Goal: Browse casually

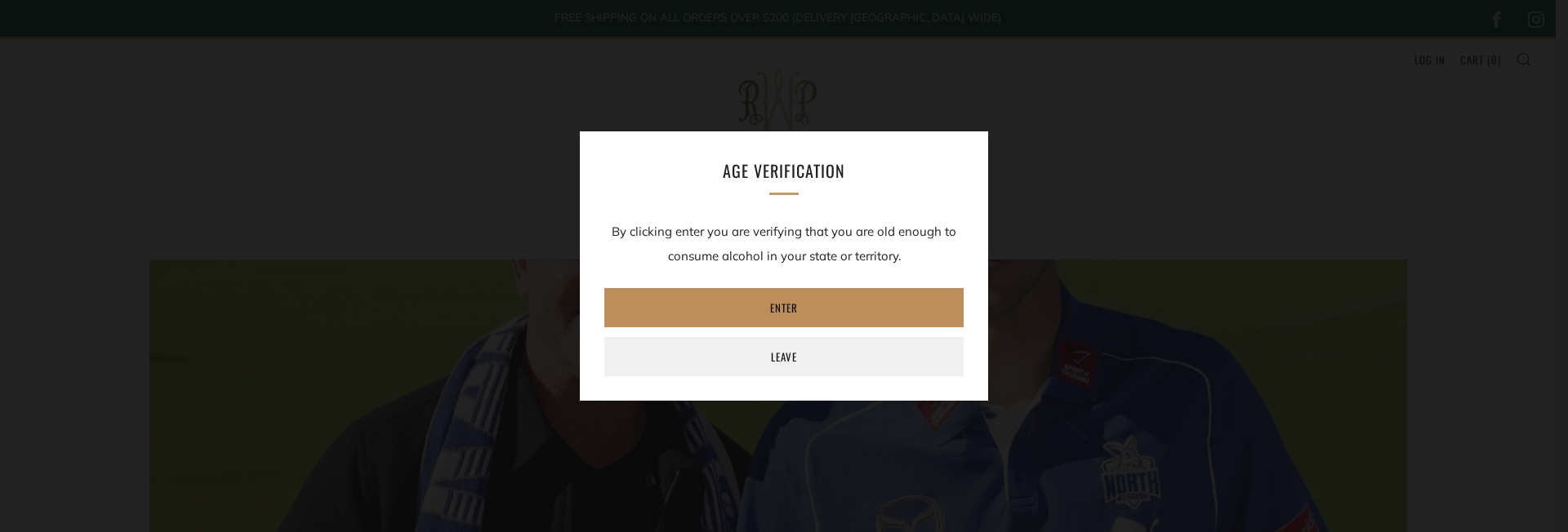
click at [736, 306] on link "Enter" at bounding box center [784, 307] width 359 height 40
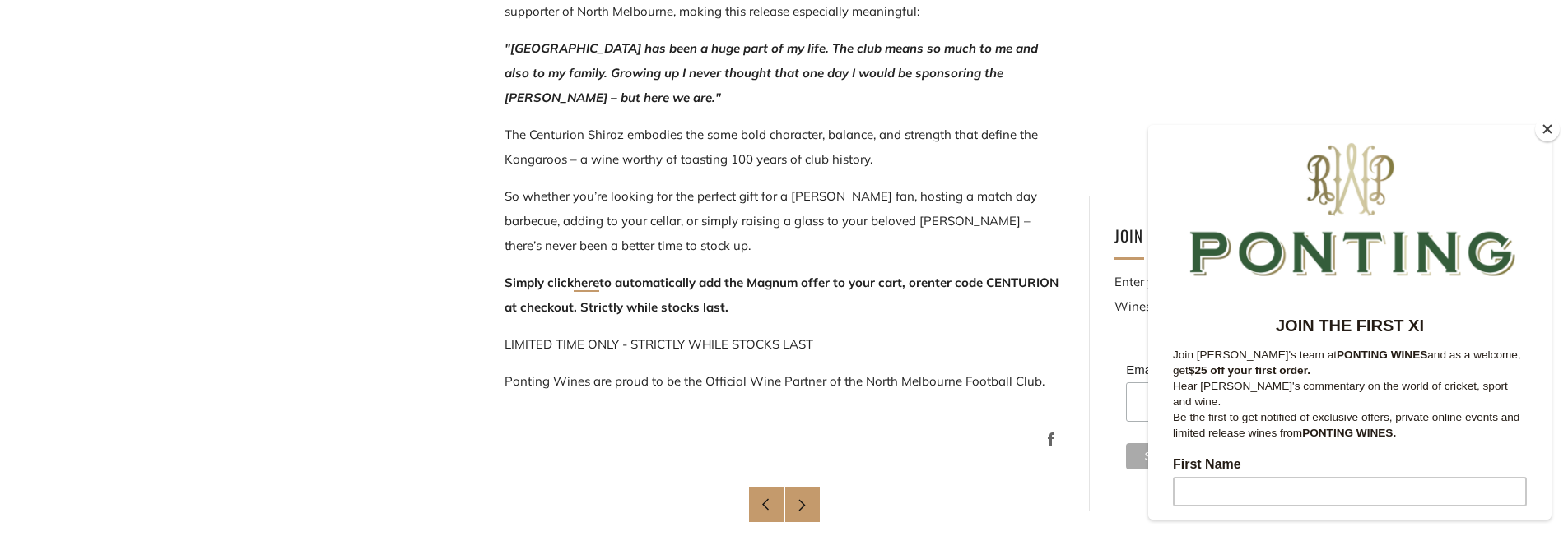
scroll to position [1177, 0]
click at [585, 285] on link "here" at bounding box center [587, 283] width 25 height 17
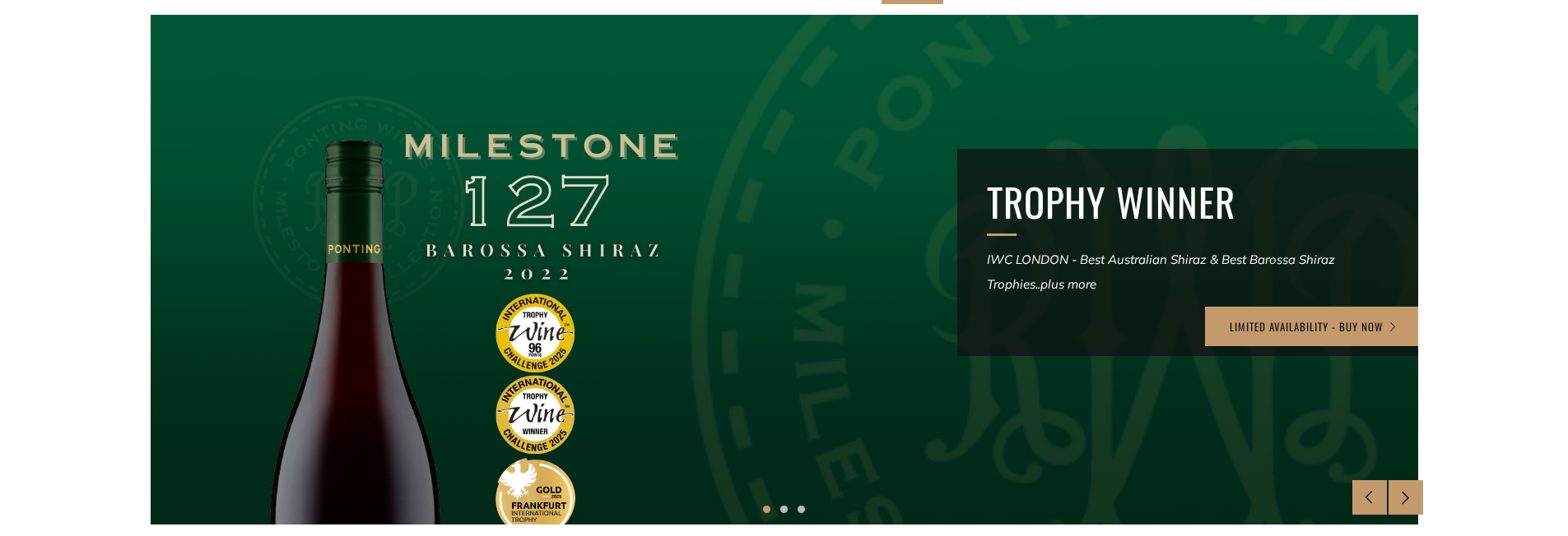
scroll to position [265, 0]
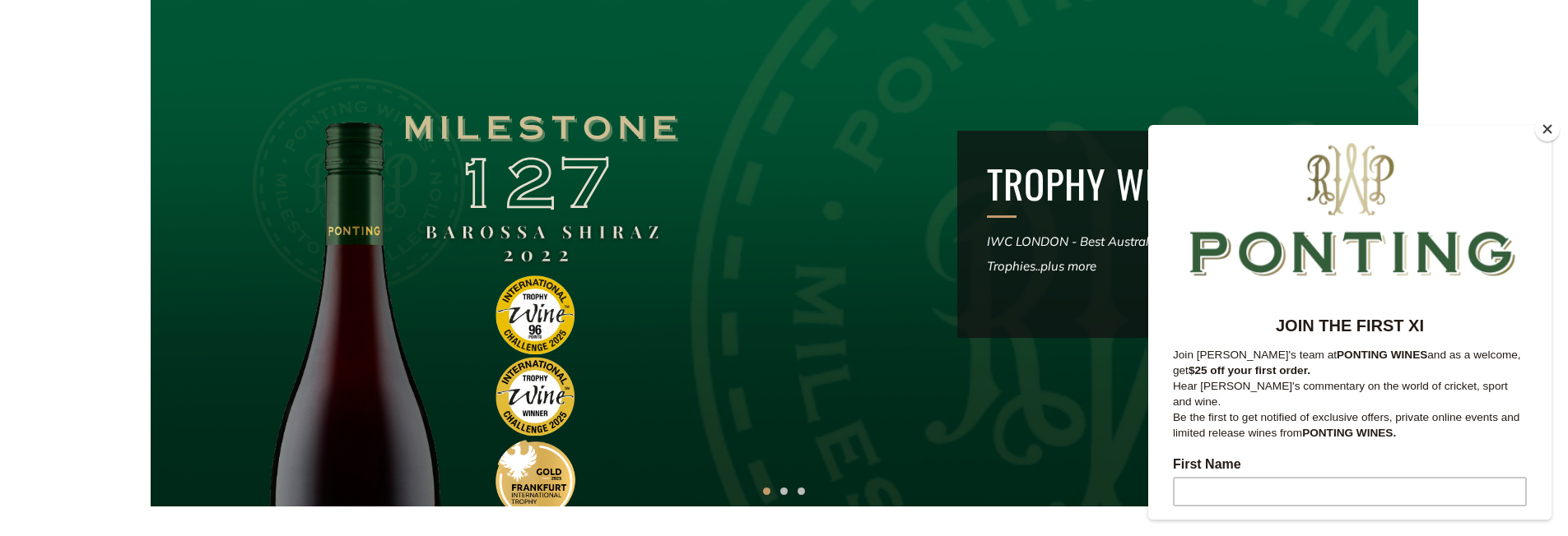
click at [1546, 127] on button "Close" at bounding box center [1547, 128] width 24 height 24
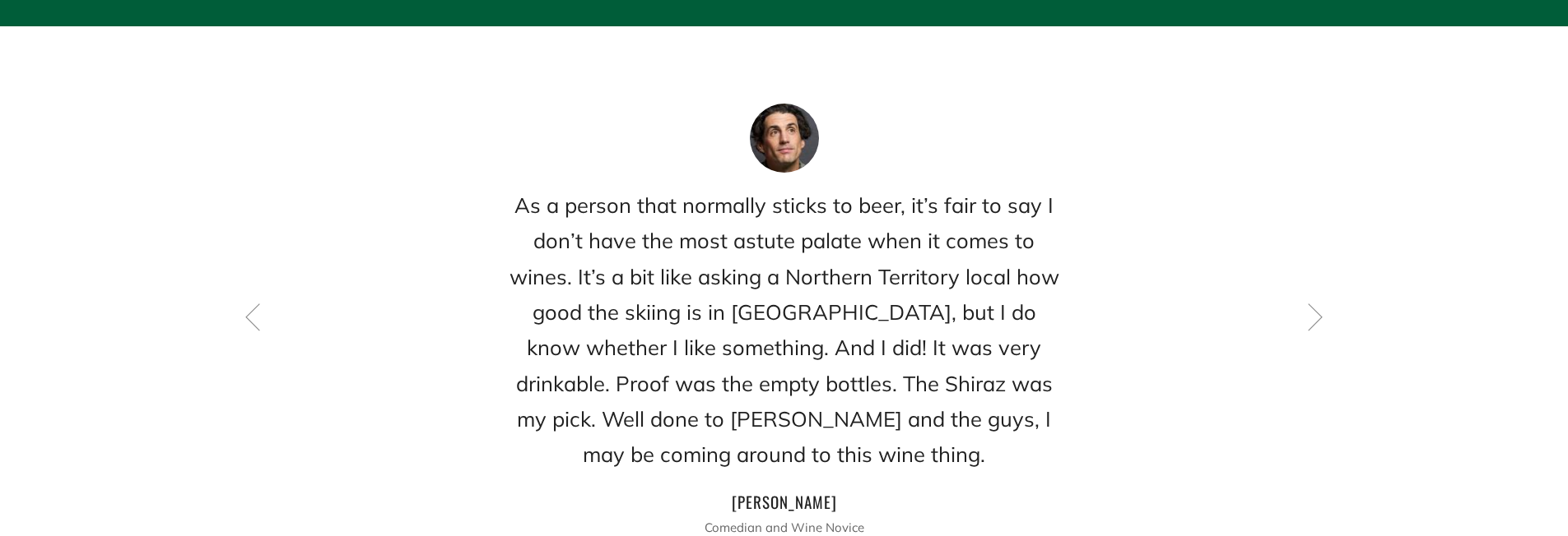
scroll to position [2385, 0]
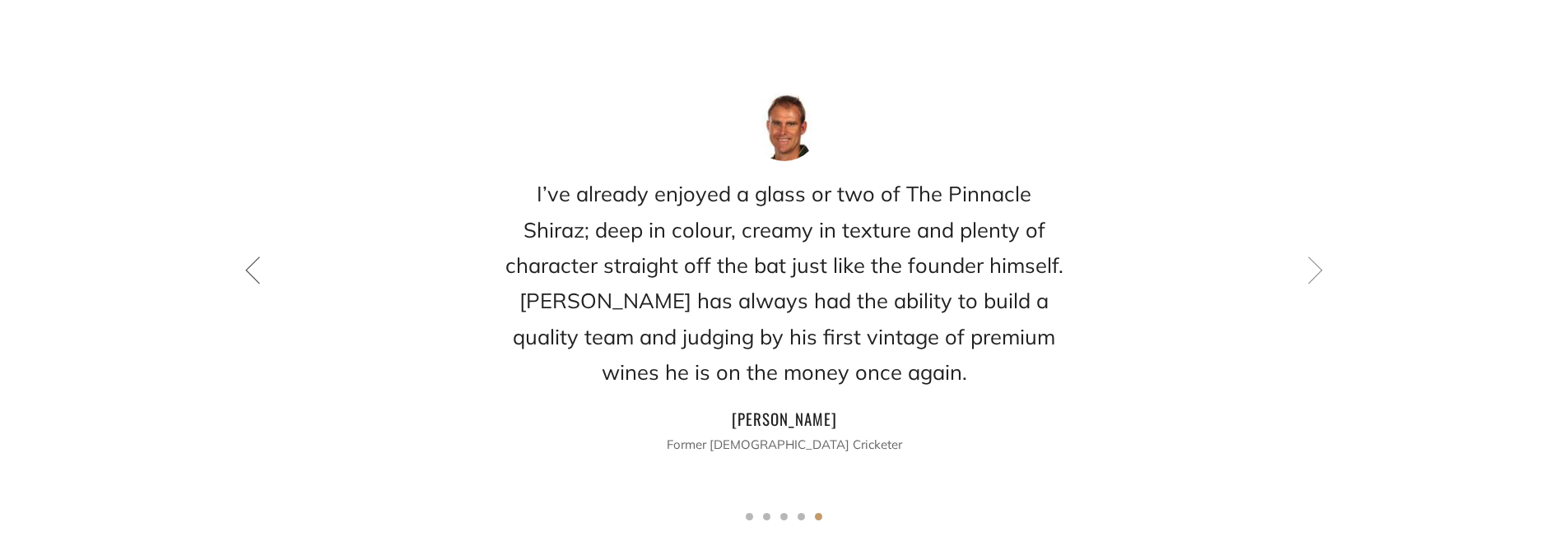
click at [246, 256] on icon at bounding box center [253, 270] width 28 height 28
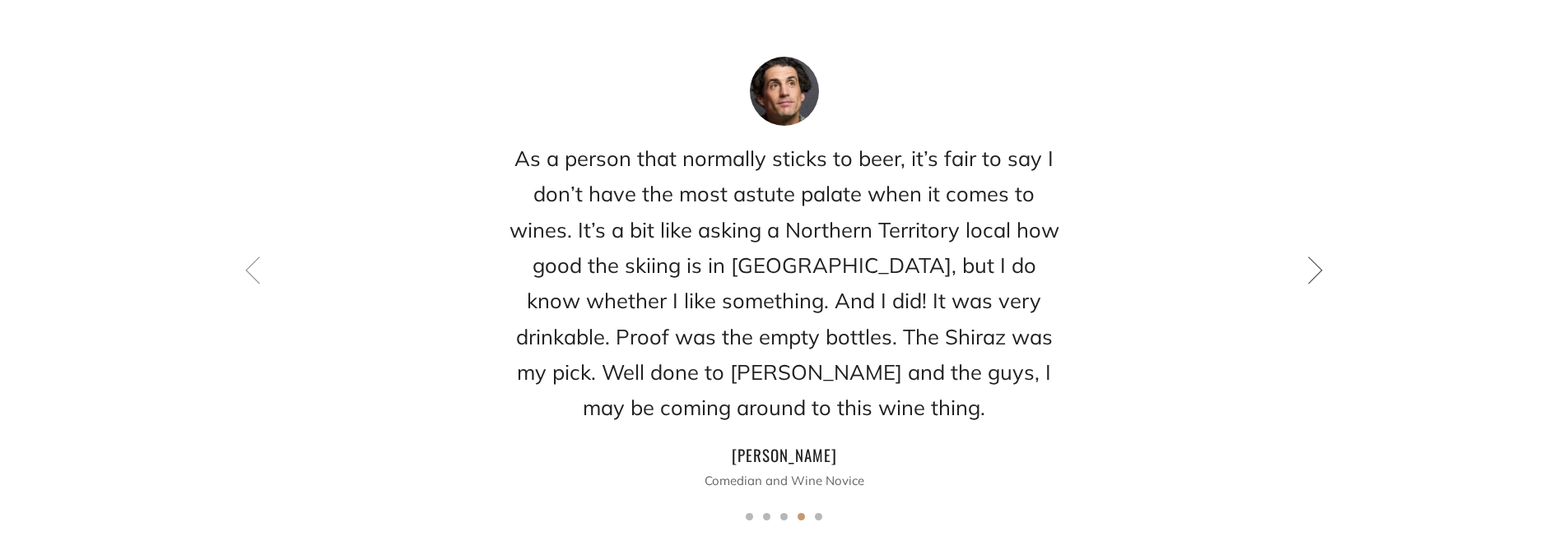
click at [1318, 256] on icon at bounding box center [1315, 270] width 28 height 28
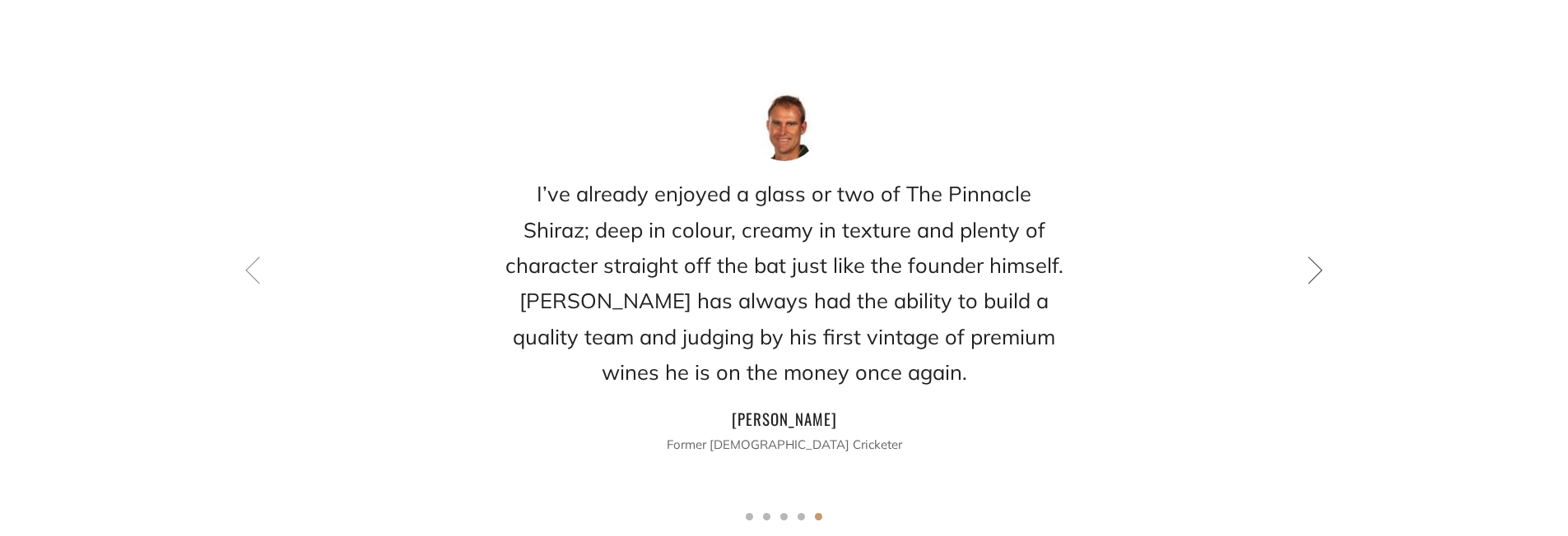
click at [1318, 256] on icon at bounding box center [1315, 270] width 28 height 28
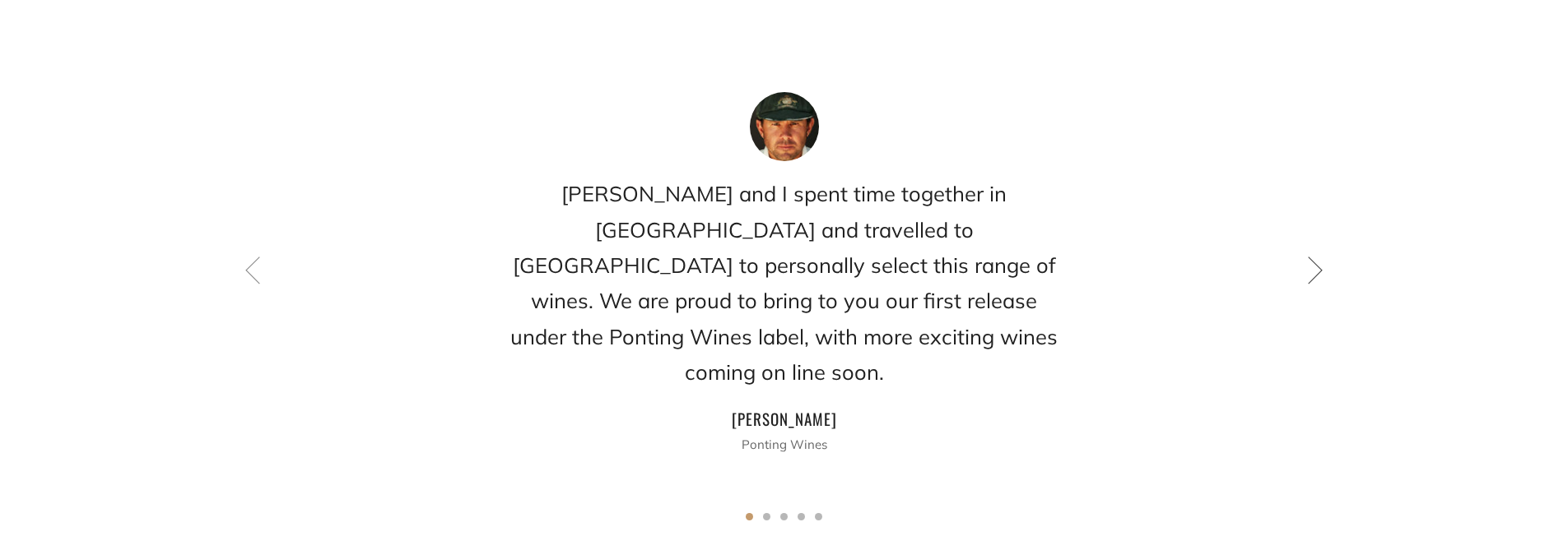
click at [1318, 256] on icon at bounding box center [1315, 270] width 28 height 28
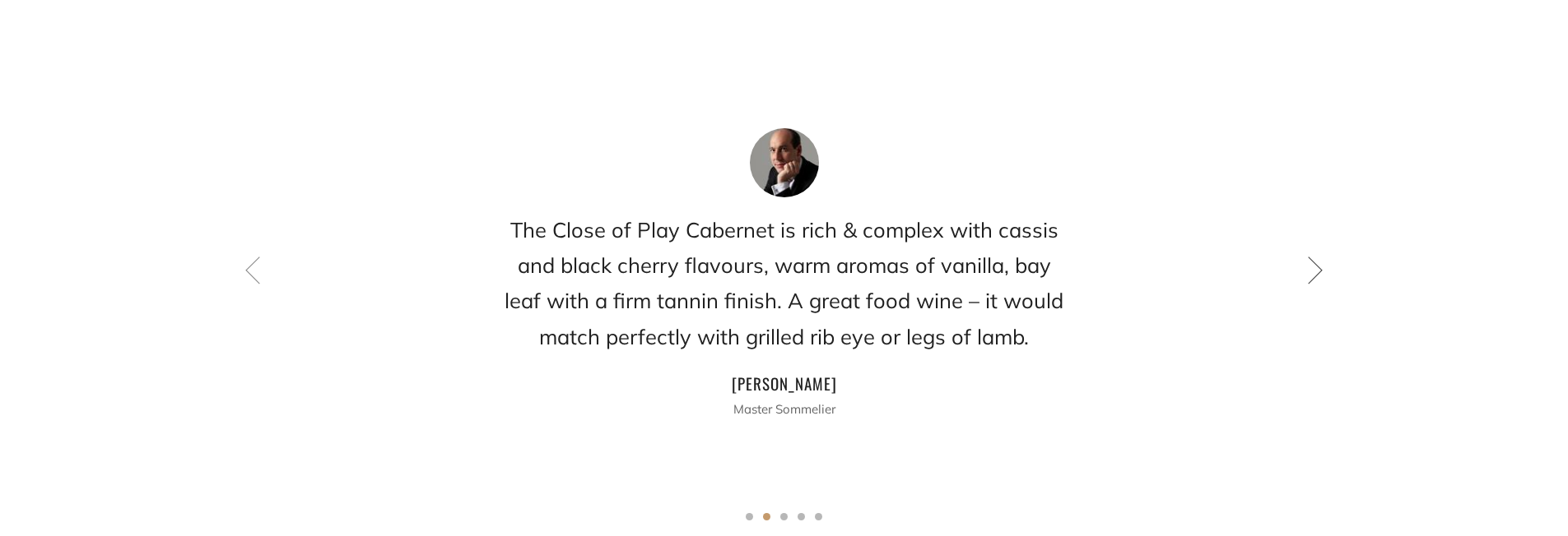
click at [1318, 256] on icon at bounding box center [1315, 270] width 28 height 28
